Goal: Task Accomplishment & Management: Complete application form

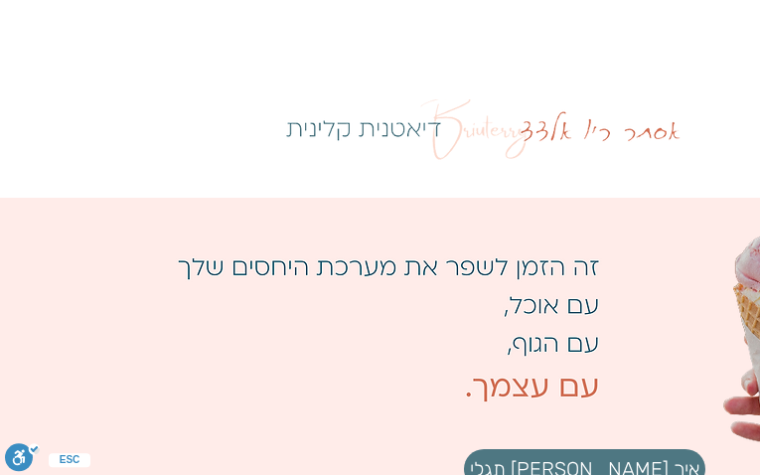
type input "xOXWNfRfMnQovZjU"
type input "7255422972"
type input "[EMAIL_ADDRESS][DOMAIN_NAME]"
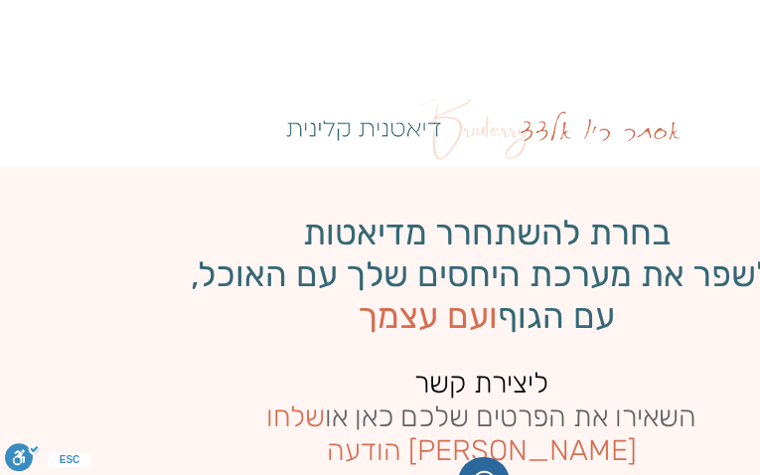
type input "SKaOmLdYVoELo"
type input "[EMAIL_ADDRESS][DOMAIN_NAME]"
type input "3590278435"
type input "uLheuTfow"
type input "[EMAIL_ADDRESS][DOMAIN_NAME]"
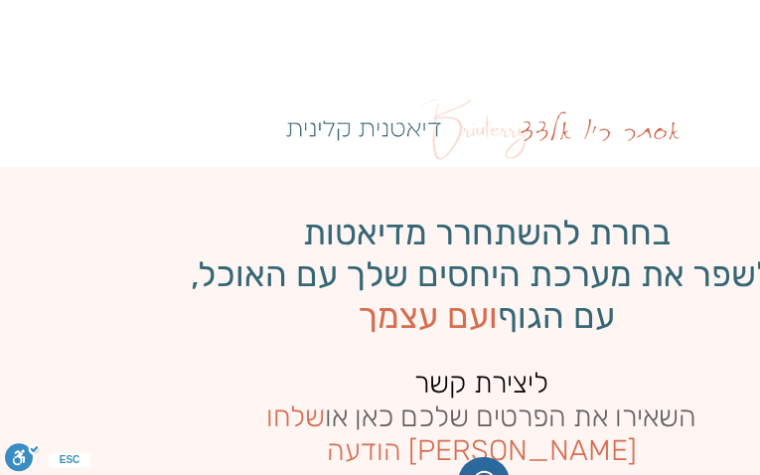
type input "7605355820"
